Goal: Use online tool/utility: Utilize a website feature to perform a specific function

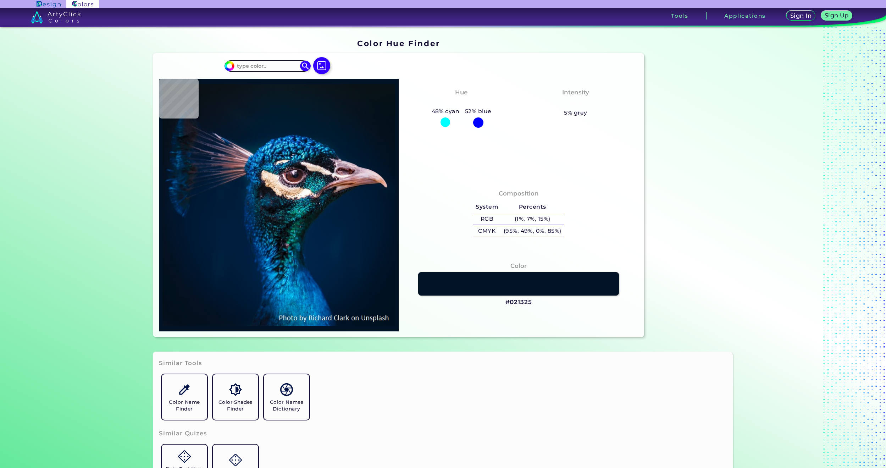
type input "#021325"
type input "#001f3e"
type input "#001F3E"
type input "#023360"
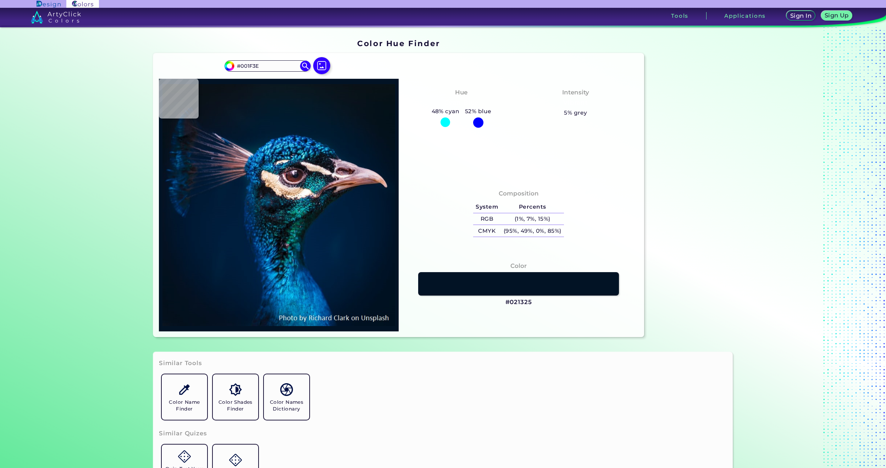
type input "#023360"
type input "#0b3344"
type input "#0B3344"
type input "#0983c1"
type input "#0983C1"
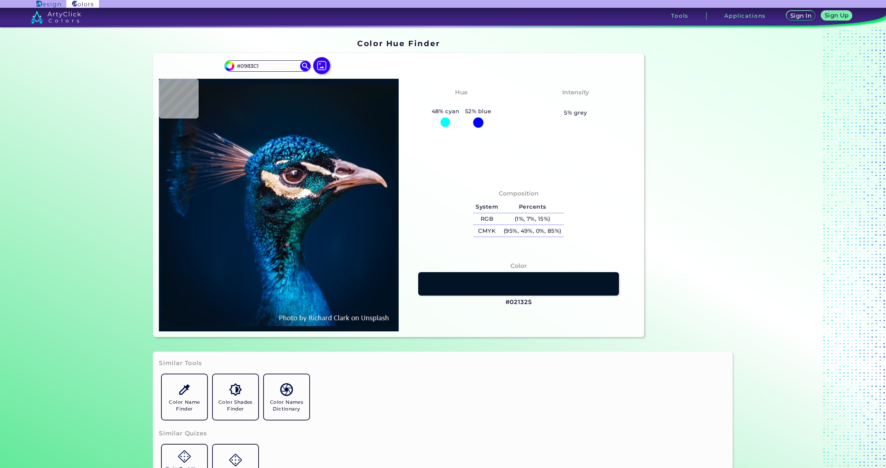
type input "#1d8bdf"
type input "#1D8BDF"
type input "#001c31"
type input "#001C31"
type input "#011b2c"
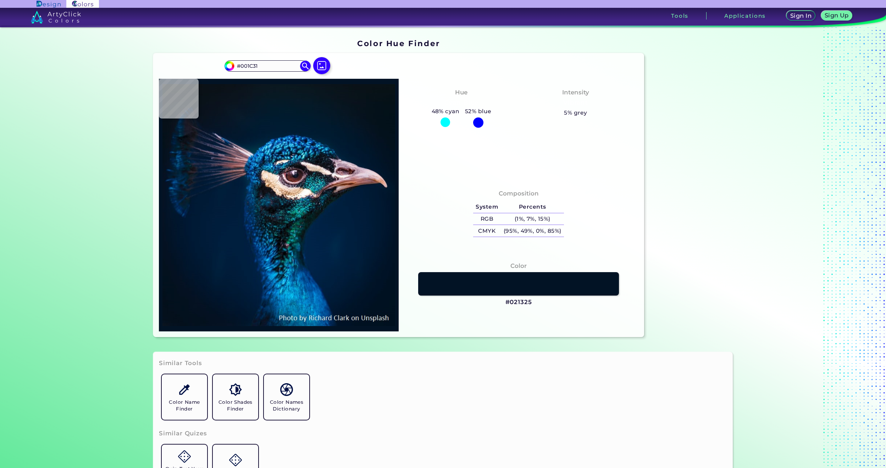
type input "#011B2C"
type input "#031a2a"
type input "#031A2A"
type input "#041a28"
type input "#041A28"
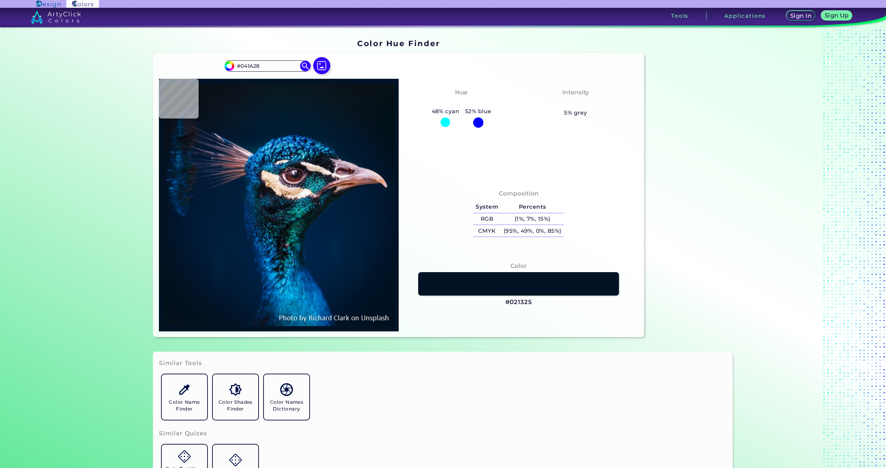
type input "#061927"
type input "#071925"
type input "#081923"
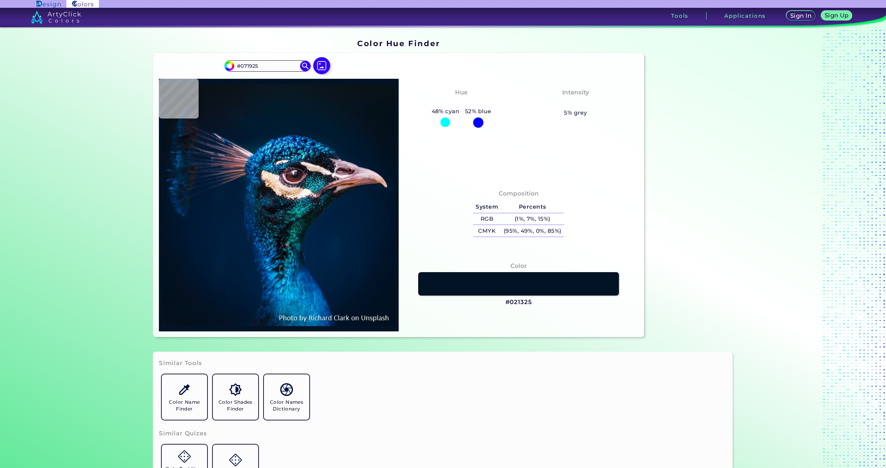
type input "#081923"
type input "#071822"
type input "#071722"
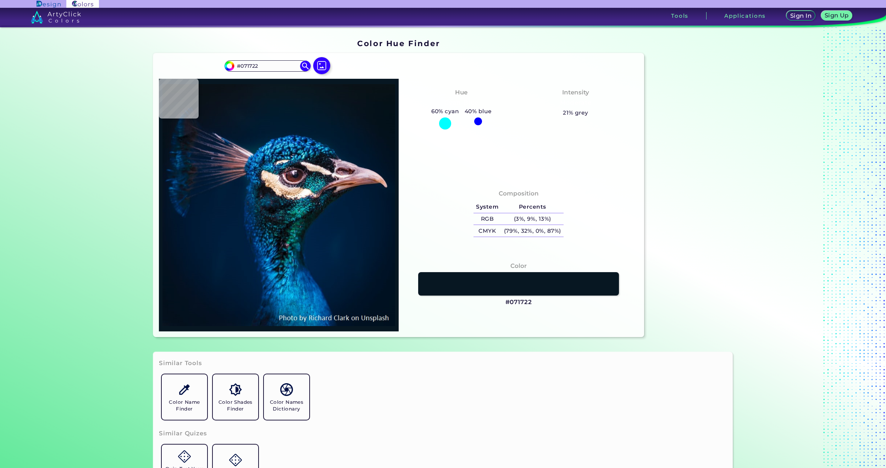
type input "#091721"
type input "#091720"
type input "#09171f"
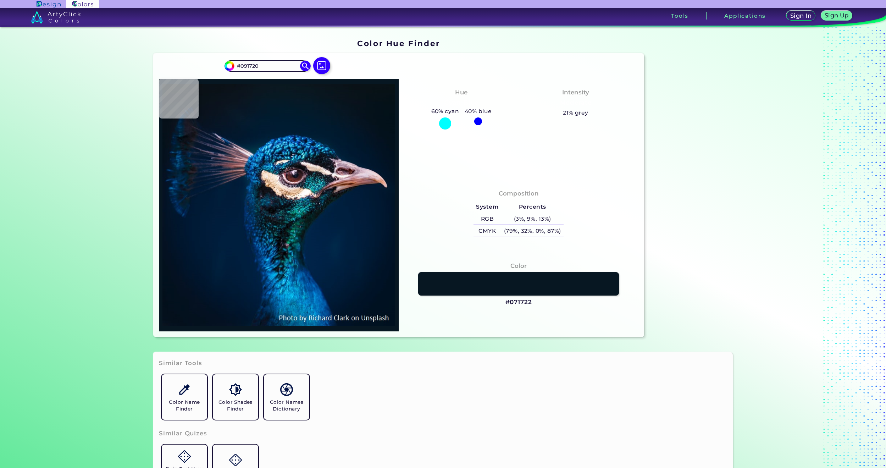
type input "#09171F"
type input "#09181f"
type input "#09181F"
type input "#0b151e"
type input "#0B151E"
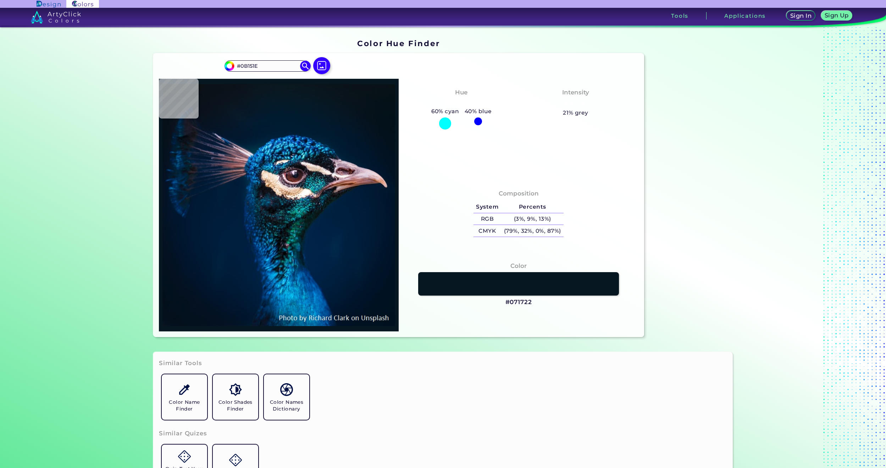
type input "#000000"
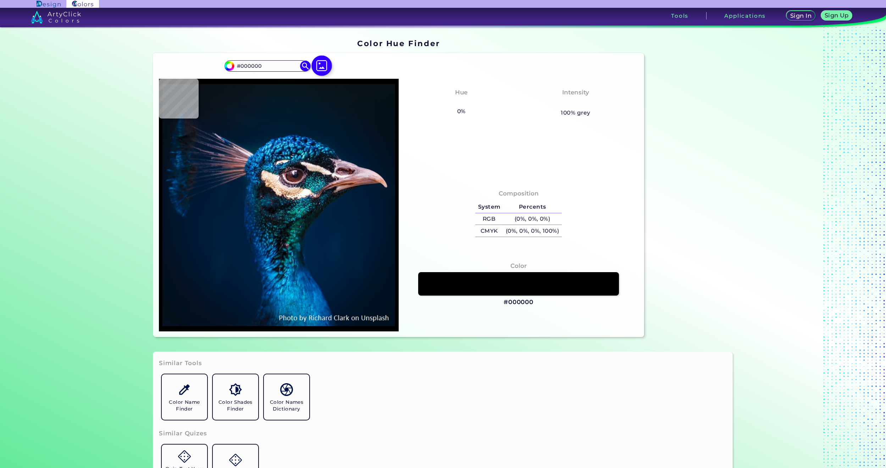
click at [322, 71] on img at bounding box center [322, 65] width 21 height 21
click at [0, 0] on input "file" at bounding box center [0, 0] width 0 height 0
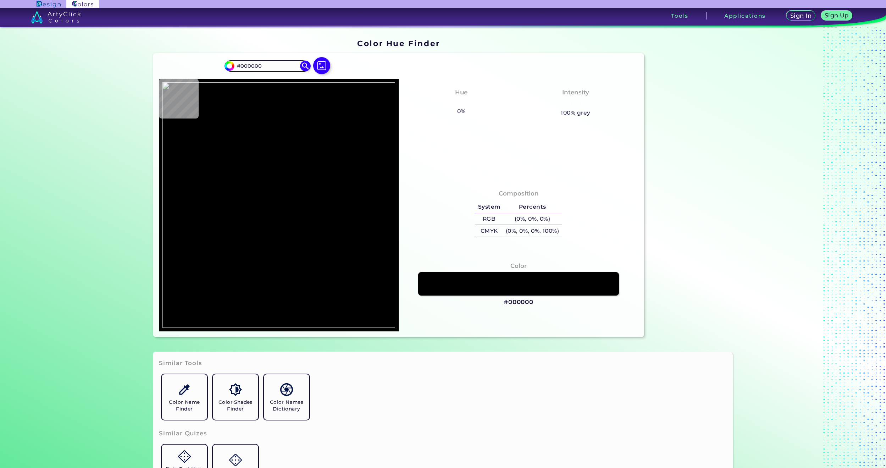
type input "#d9d5c9"
type input "#D9D5C9"
type input "#dcd8c8"
type input "#DCD8C8"
type input "#d8d4c8"
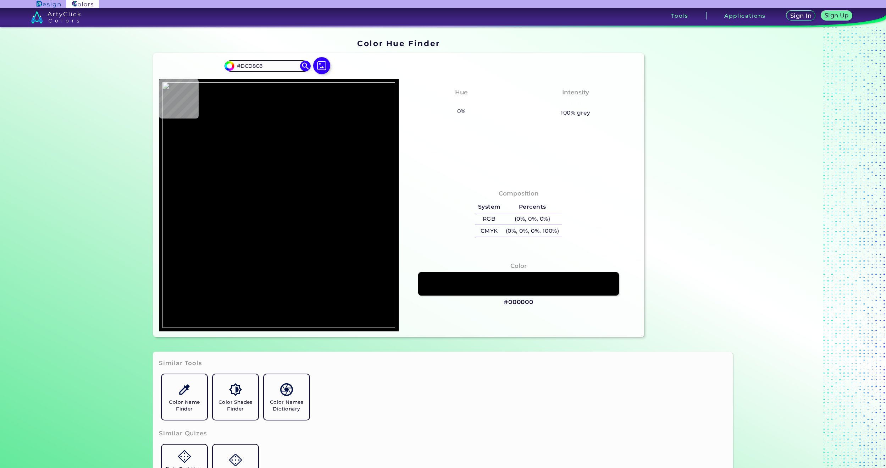
type input "#D8D4C8"
type input "#dad7c8"
type input "#DAD7C8"
type input "#d7d4c4"
type input "#D7D4C4"
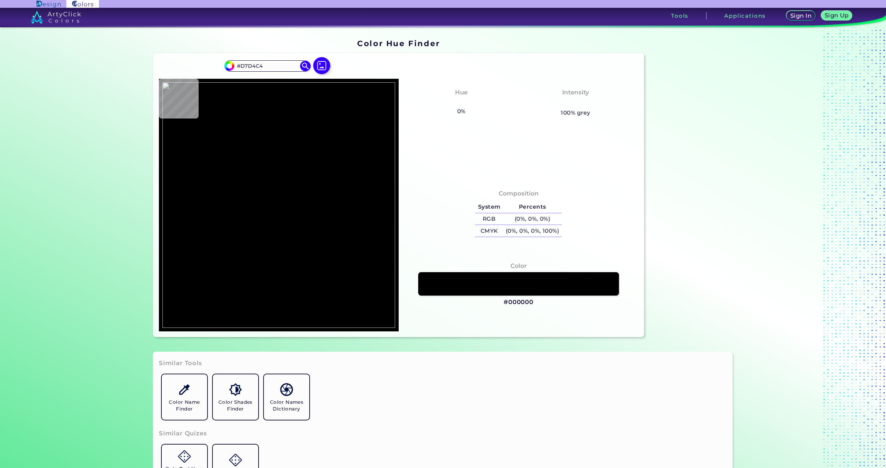
type input "#d7d3c7"
type input "#D7D3C7"
type input "#dbd7cc"
type input "#DBD7CC"
type input "#dbd7cb"
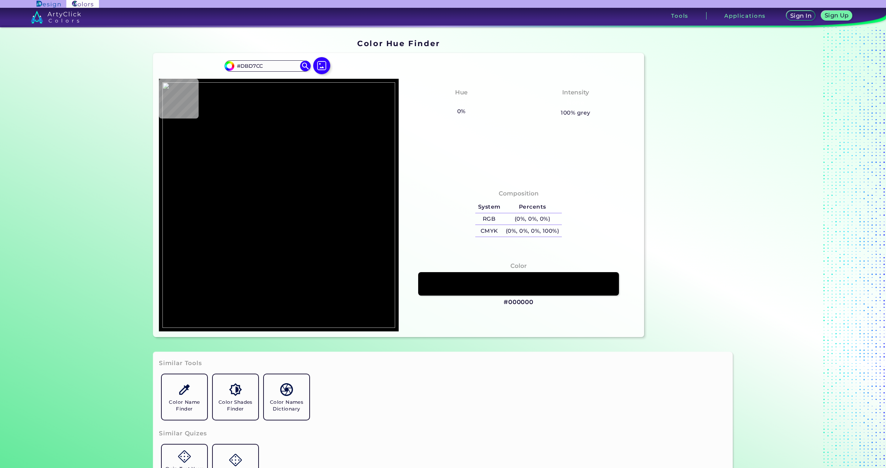
type input "#DBD7CB"
type input "#dbd7cc"
type input "#DBD7CC"
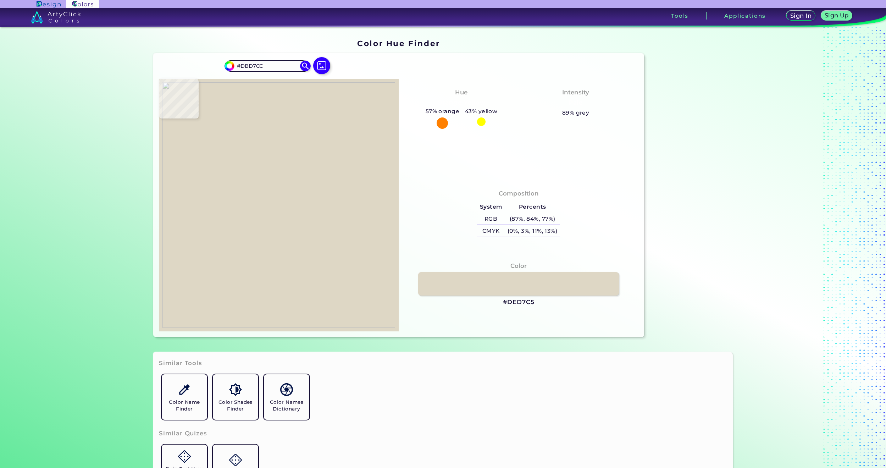
type input "#ded7c5"
type input "#DED7C5"
type input "#d6d0c0"
type input "#D6D0C0"
type input "#d9d3c5"
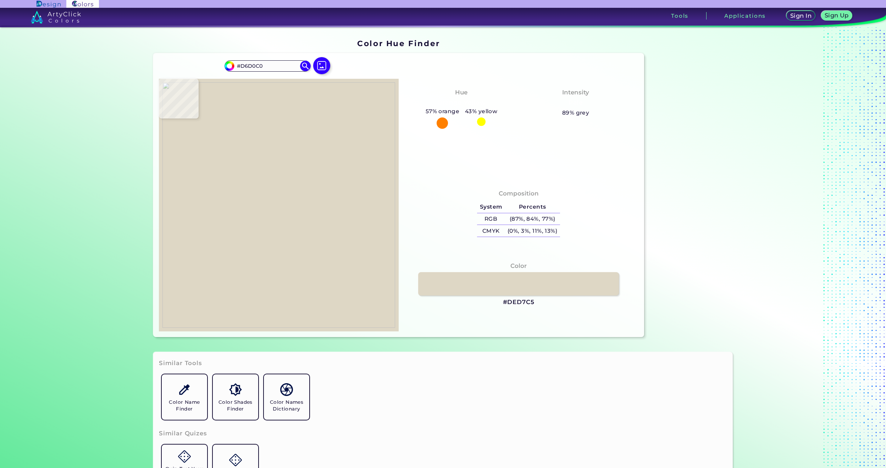
type input "#D9D3C5"
type input "#dad4c8"
type input "#DAD4C8"
type input "#dbd5c7"
type input "#DBD5C7"
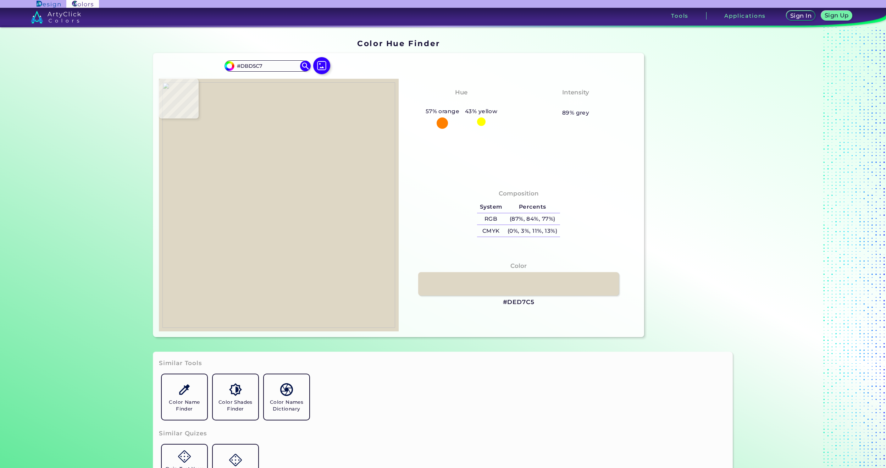
type input "#d7d1c2"
type input "#D7D1C2"
type input "#d6d0c0"
type input "#D6D0C0"
type input "#dad4c6"
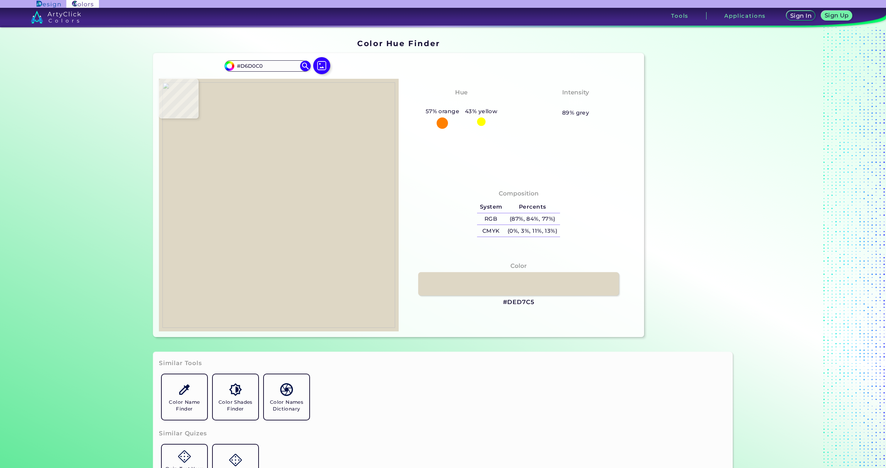
type input "#DAD4C6"
type input "#dad3c1"
type input "#DAD3C1"
type input "#e3dcca"
type input "#E3DCCA"
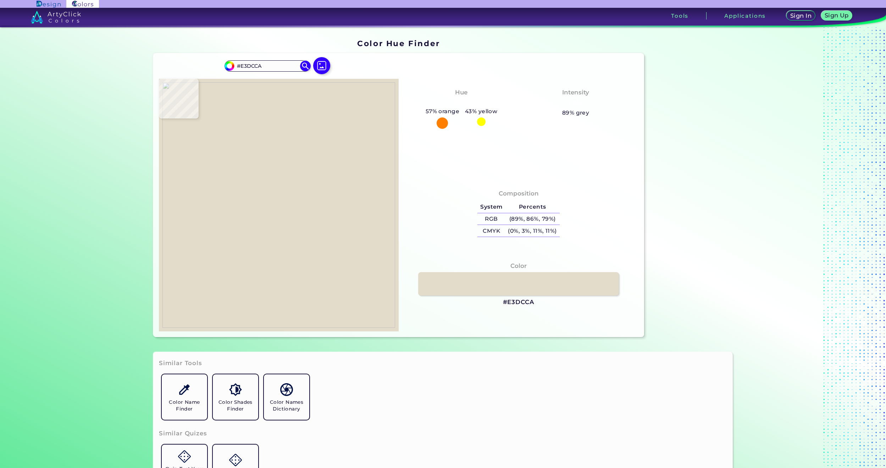
type input "#e5decb"
type input "#E5DECB"
type input "#e3dccc"
type input "#E3DCCC"
type input "#e9e3d6"
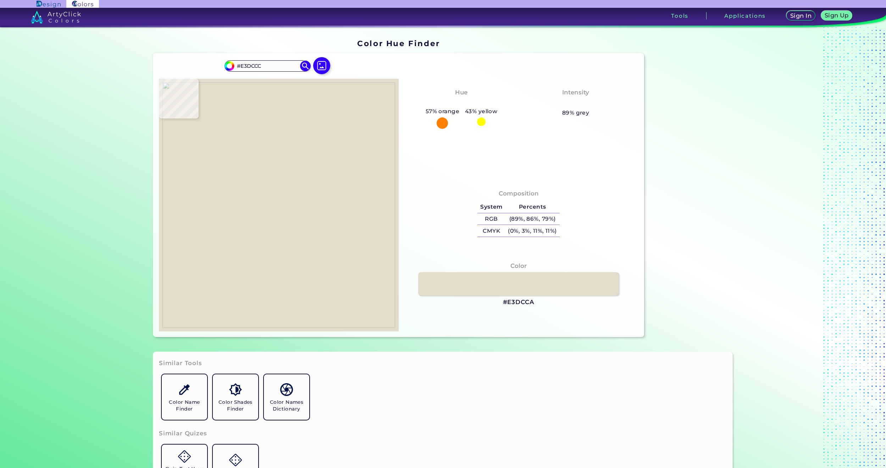
type input "#E9E3D6"
type input "#ded7c6"
type input "#DED7C6"
type input "#dfd8c6"
type input "#DFD8C6"
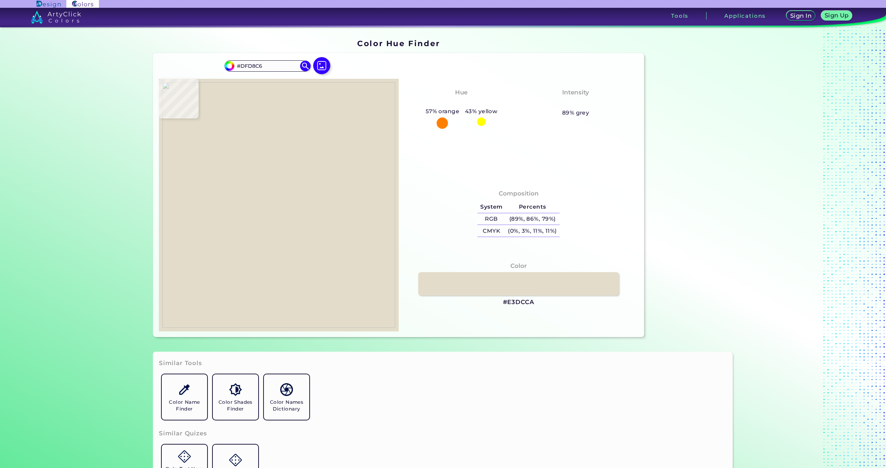
type input "#e0d9c7"
type input "#E0D9C7"
type input "#e2dbca"
type input "#E2DBCA"
type input "#e2dcce"
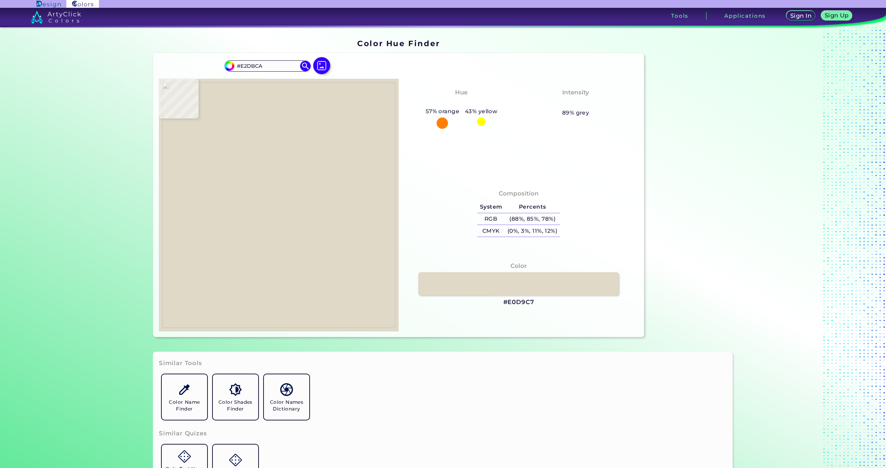
type input "#E2DCCE"
type input "#e5dfd0"
type input "#E5DFD0"
type input "#e6e0d2"
type input "#E6E0D2"
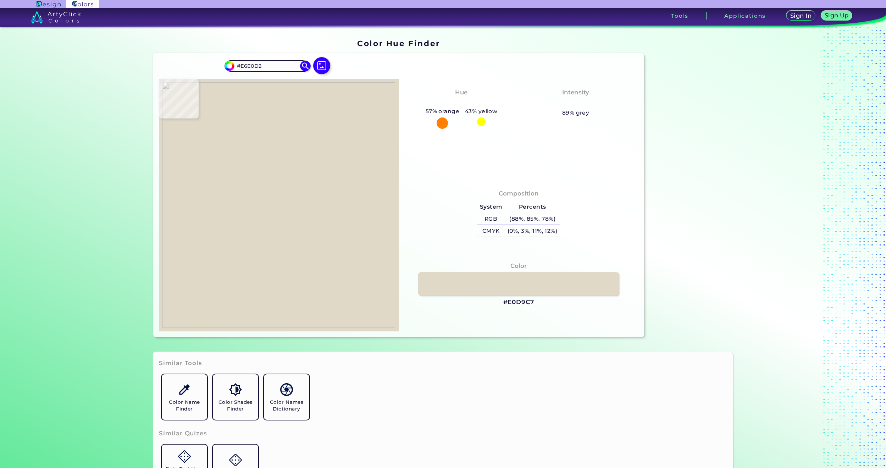
type input "#e2dccc"
type input "#E2DCCC"
type input "#ede4da"
type input "#EDE4DA"
type input "#edeadc"
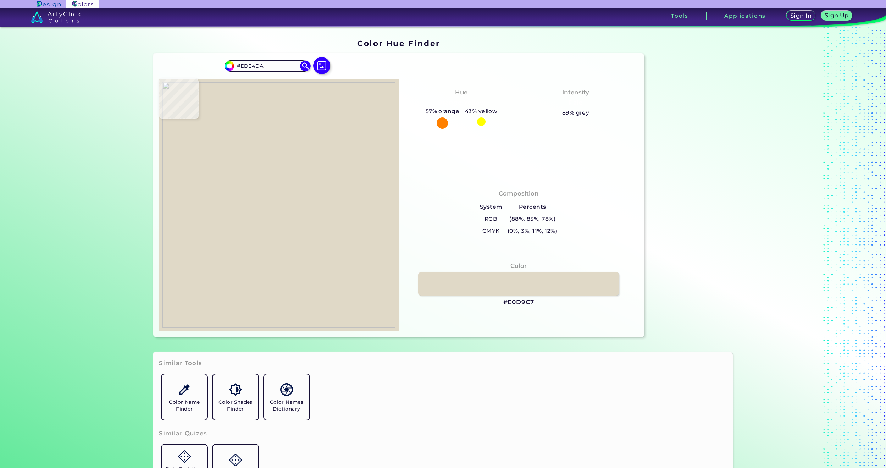
type input "#EDEADC"
type input "#e7e2d6"
type input "#E7E2D6"
type input "#ebe5d6"
type input "#EBE5D6"
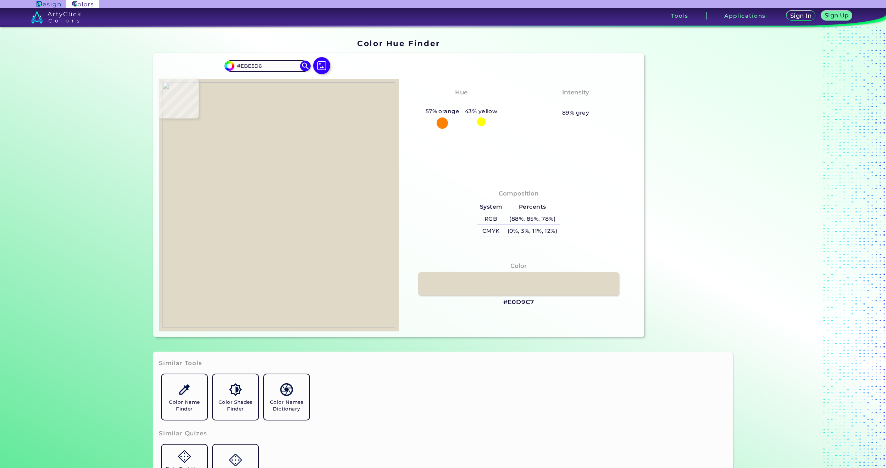
type input "#ebe5d7"
type input "#EBE5D7"
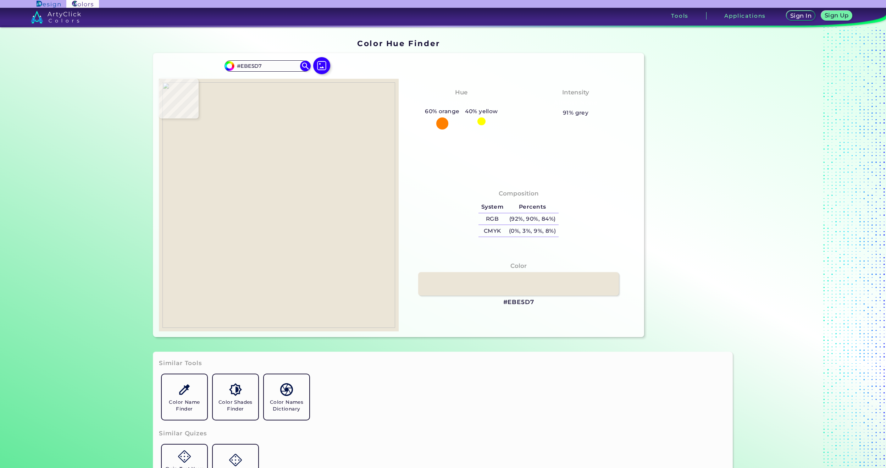
type input "#e6e2d5"
type input "#E6E2D5"
type input "#e8e3d2"
type input "#E8E3D2"
type input "#e6dfcf"
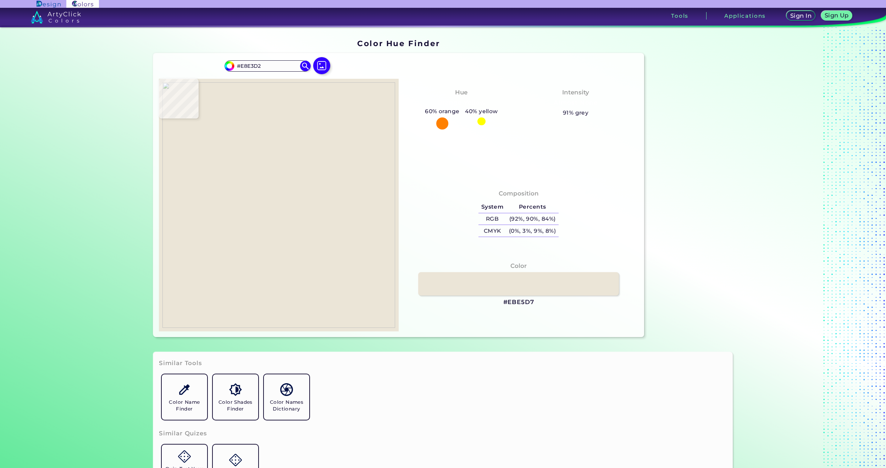
type input "#E6DFCF"
type input "#e6e0d3"
type input "#E6E0D3"
type input "#eae4d6"
type input "#EAE4D6"
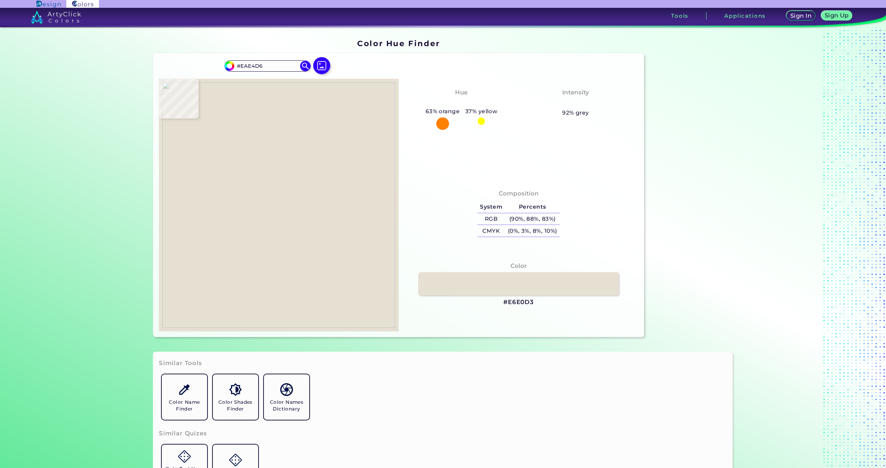
type input "#e9e3d4"
type input "#E9E3D4"
type input "#e7e1d2"
type input "#E7E1D2"
type input "#e9e4d1"
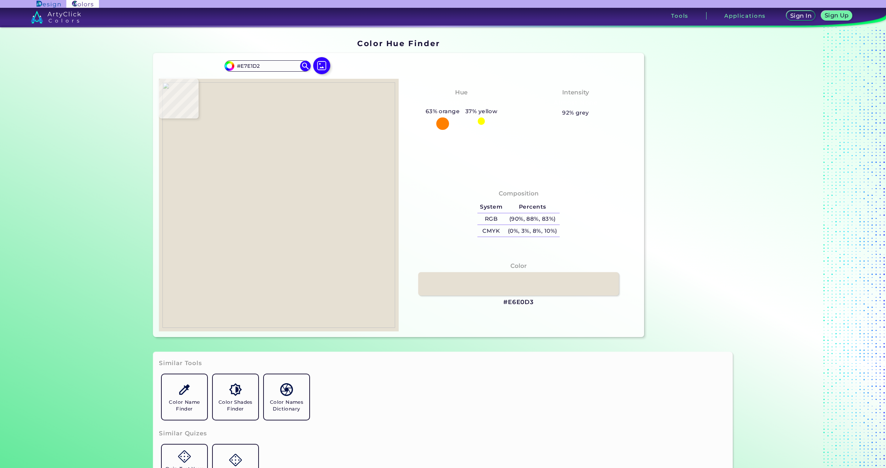
type input "#E9E4D1"
type input "#ebe5d5"
type input "#EBE5D5"
type input "#e8e2d0"
type input "#E8E2D0"
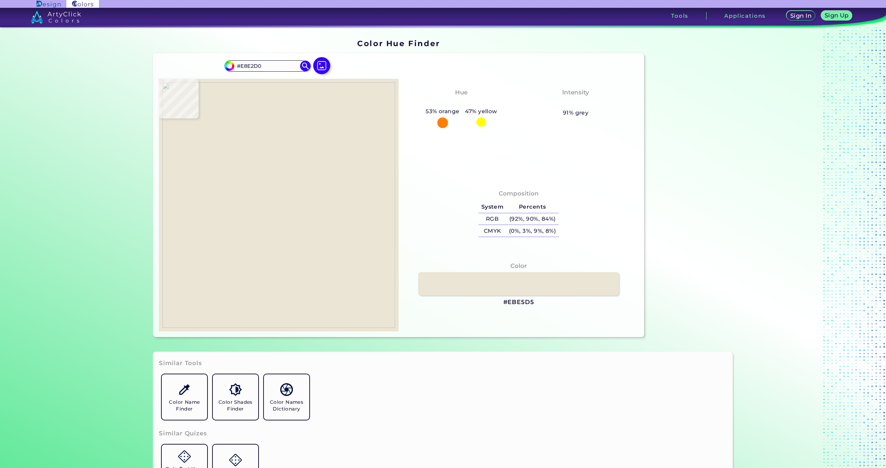
type input "#e4ddcb"
type input "#E4DDCB"
type input "#e6dfcd"
type input "#E6DFCD"
type input "#e9e3d4"
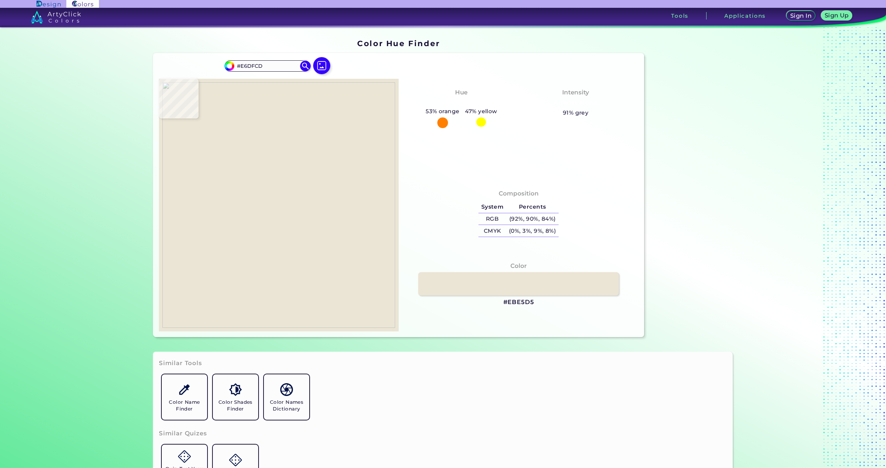
type input "#E9E3D4"
type input "#e7e1d1"
type input "#E7E1D1"
type input "#e6e0d1"
type input "#E6E0D1"
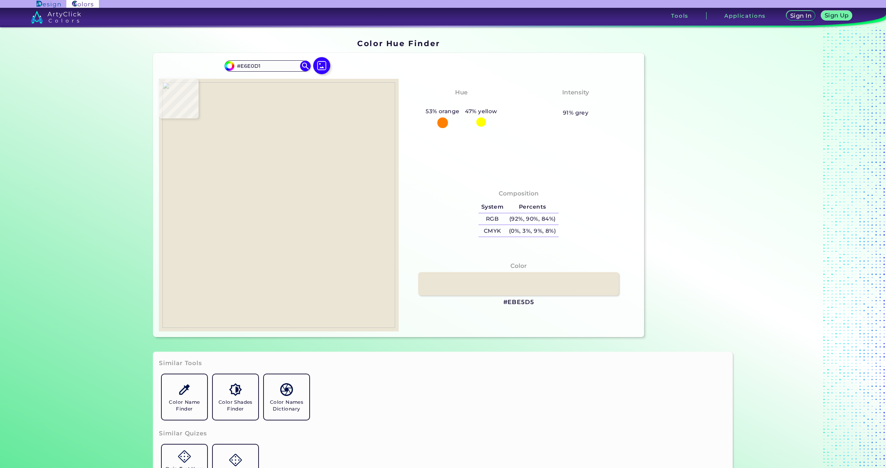
type input "#eae4d6"
type input "#EAE4D6"
type input "#e6dfcf"
type input "#E6DFCF"
type input "#e6e0d1"
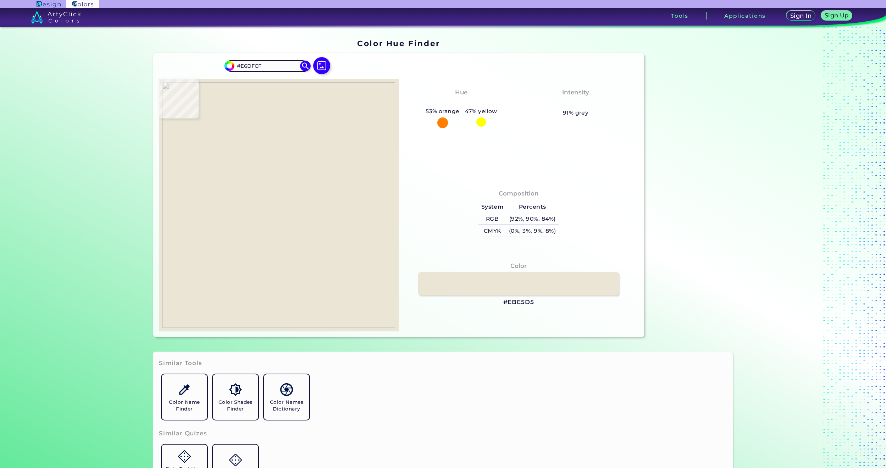
type input "#E6E0D1"
type input "#e6e2d7"
type input "#E6E2D7"
type input "#e1ddd1"
type input "#E1DDD1"
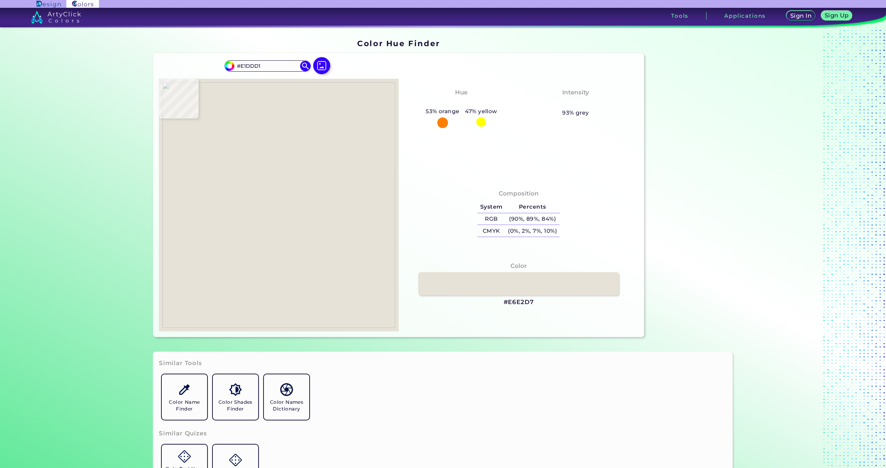
type input "#e4ded0"
type input "#E4DED0"
type input "#e6e2d6"
type input "#E6E2D6"
type input "#e7e3d7"
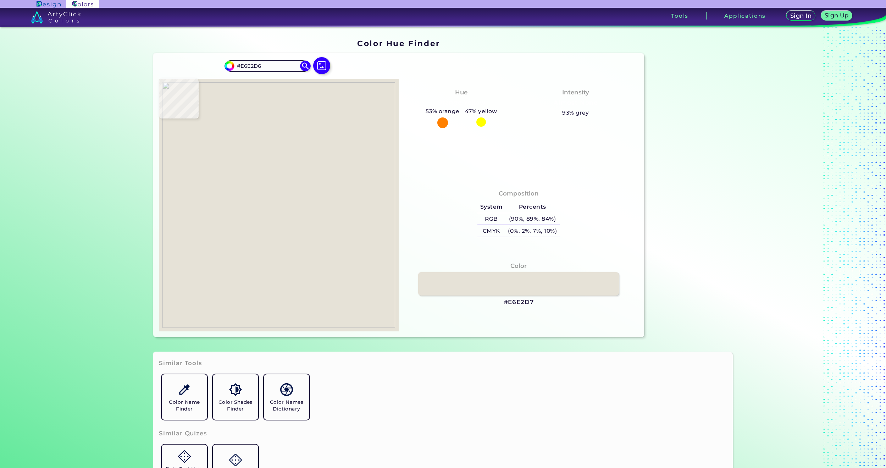
type input "#E7E3D7"
type input "#e2dfd0"
type input "#E2DFD0"
type input "#e7e3d6"
type input "#E7E3D6"
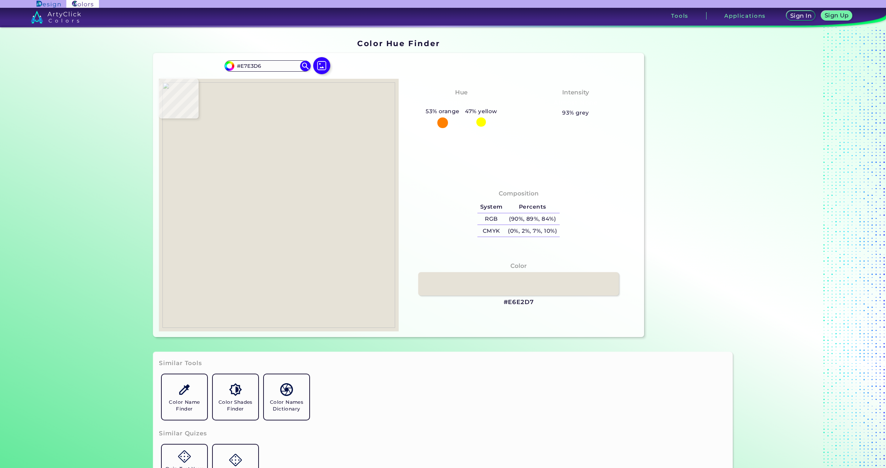
type input "#e6e1d5"
type input "#E6E1D5"
type input "#e5e0d4"
type input "#E5E0D4"
type input "#e6e0d2"
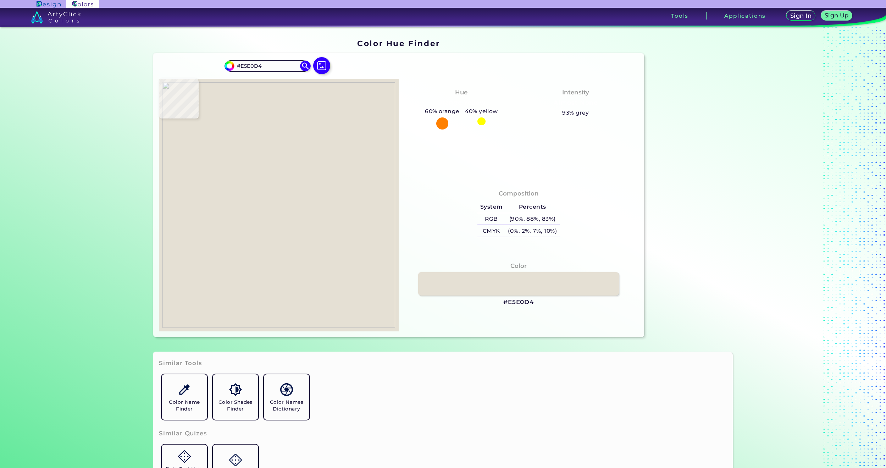
type input "#E6E0D2"
type input "#e5dfd1"
type input "#E5DFD1"
type input "#e5dfcf"
type input "#E5DFCF"
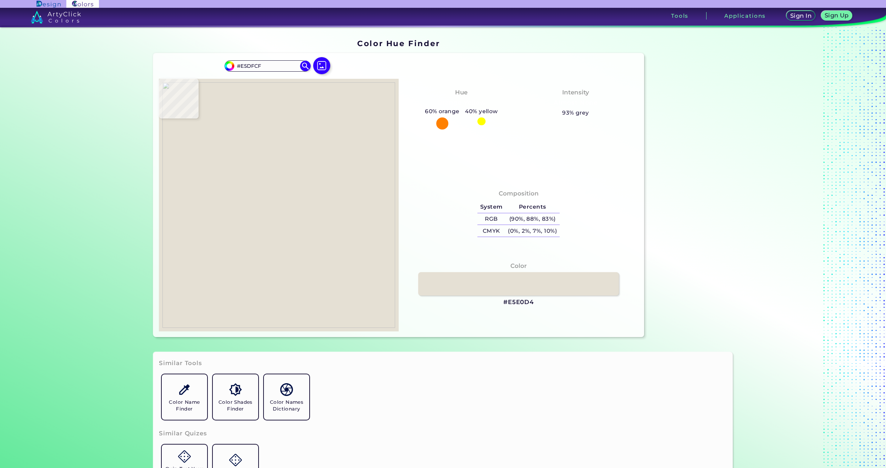
type input "#e6e0d0"
type input "#E6E0D0"
type input "#e7e1d1"
type input "#E7E1D1"
type input "#e8e1d1"
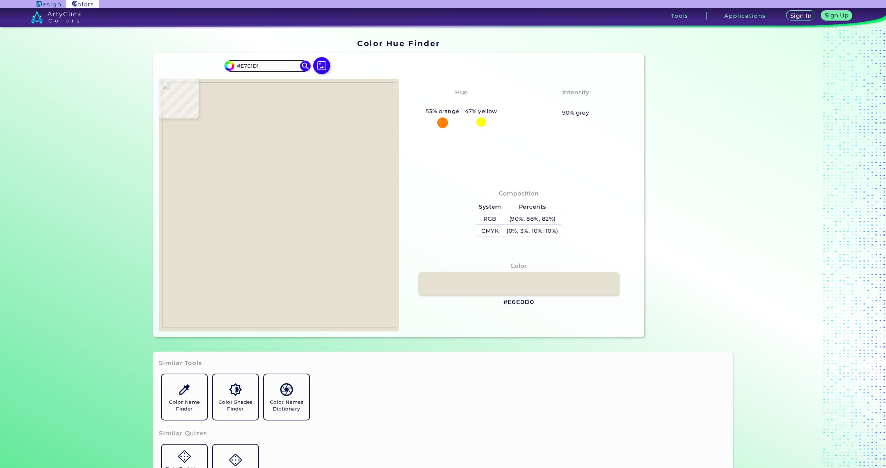
type input "#E8E1D1"
type input "#e6dfcf"
type input "#E6DFCF"
type input "#e5decc"
type input "#E5DECC"
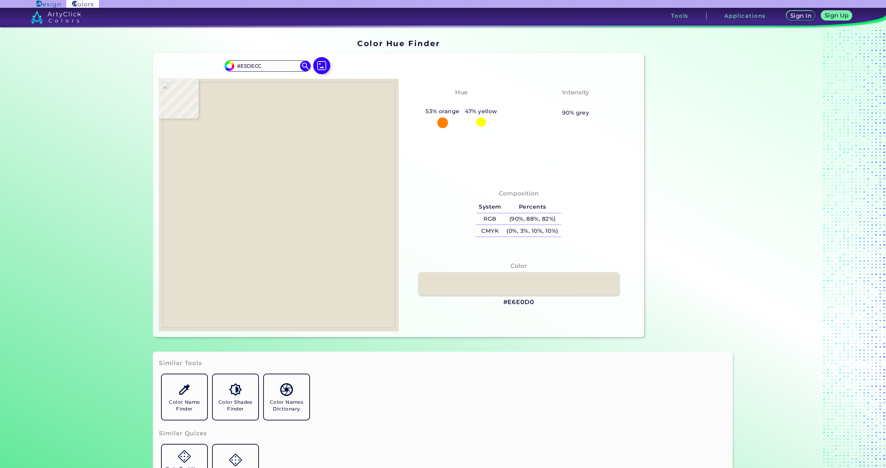
type input "#e6e0d0"
type input "#E6E0D0"
type input "#e4dece"
type input "#E4DECE"
type input "#e7e0d1"
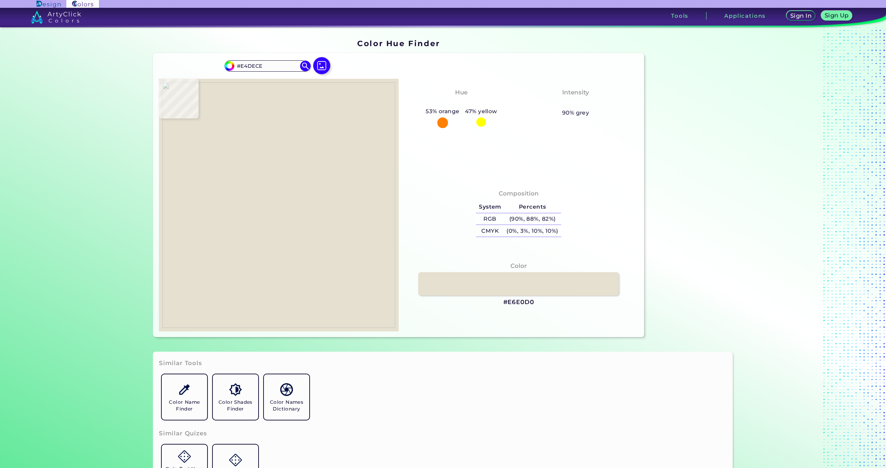
type input "#E7E0D1"
type input "#e2dbc9"
type input "#E2DBC9"
type input "#e3dcca"
type input "#E3DCCA"
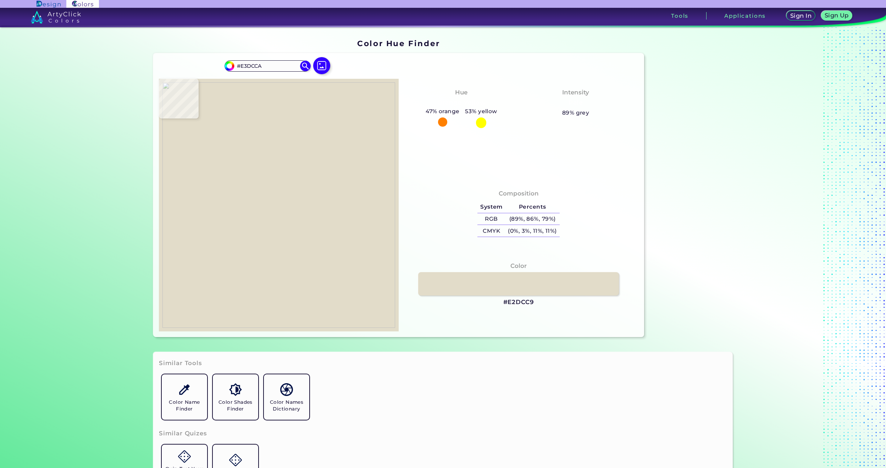
type input "#e2dcc9"
type input "#E2DCC9"
type input "#e3dccc"
type input "#E3DCCC"
type input "#e8e3d5"
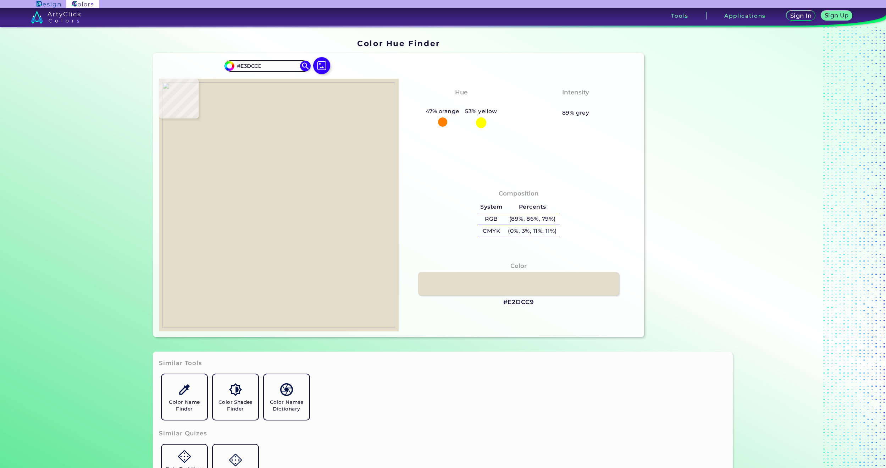
type input "#E8E3D5"
type input "#e2ded0"
type input "#E2DED0"
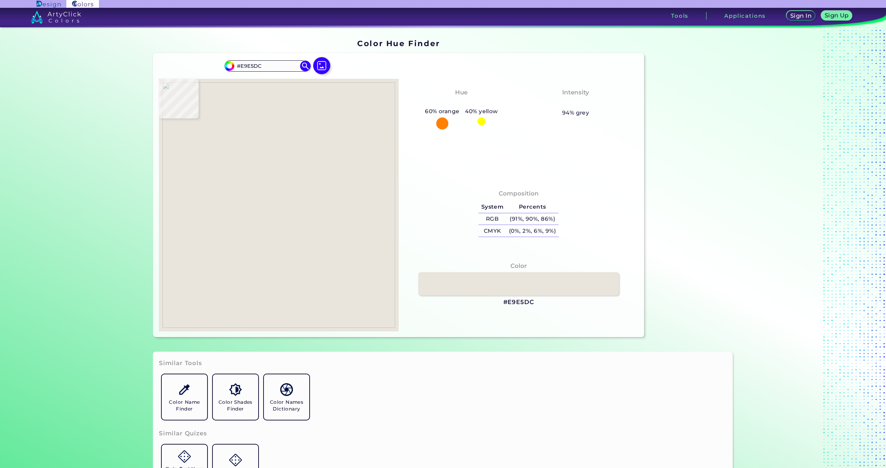
click at [357, 195] on img at bounding box center [279, 205] width 233 height 246
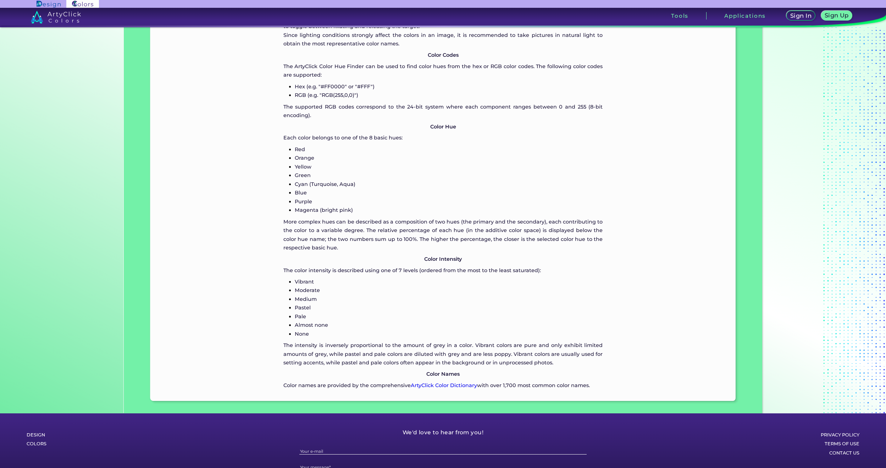
scroll to position [108, 0]
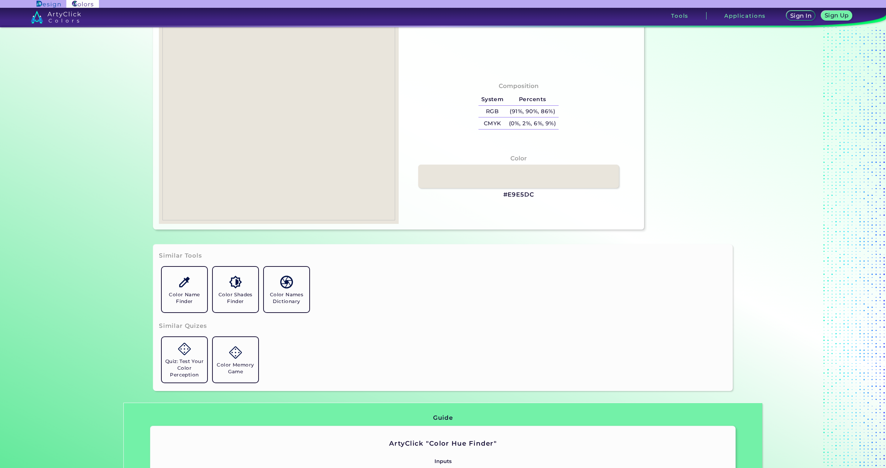
drag, startPoint x: 281, startPoint y: 205, endPoint x: 283, endPoint y: 96, distance: 108.6
